Goal: Information Seeking & Learning: Learn about a topic

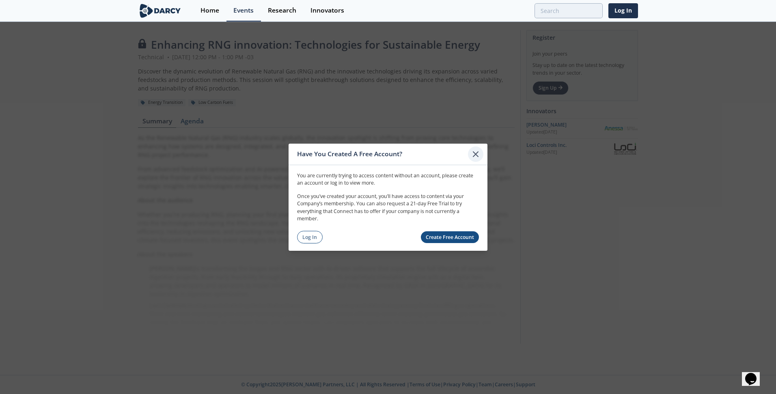
click at [477, 156] on icon at bounding box center [476, 154] width 10 height 10
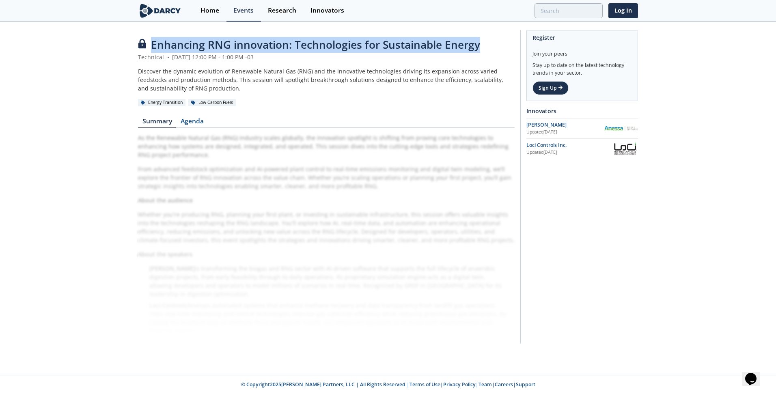
drag, startPoint x: 483, startPoint y: 45, endPoint x: 151, endPoint y: 47, distance: 332.2
click at [151, 47] on div "Enhancing RNG innovation: Technologies for Sustainable Energy" at bounding box center [326, 45] width 377 height 16
copy span "Enhancing RNG innovation: Technologies for Sustainable Energy"
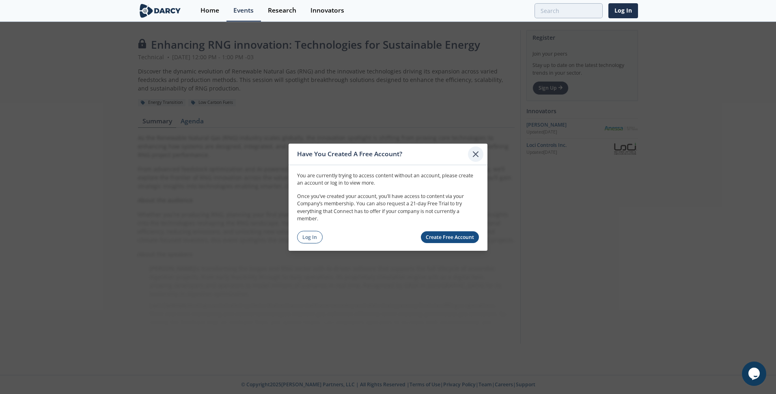
click at [475, 155] on icon at bounding box center [476, 154] width 10 height 10
